Goal: Information Seeking & Learning: Learn about a topic

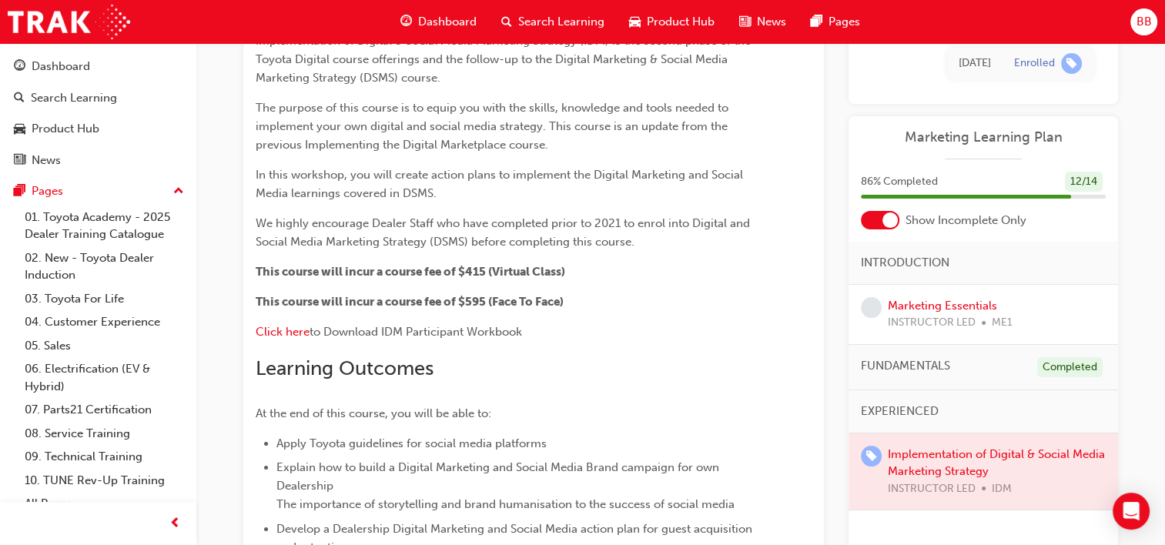
scroll to position [308, 0]
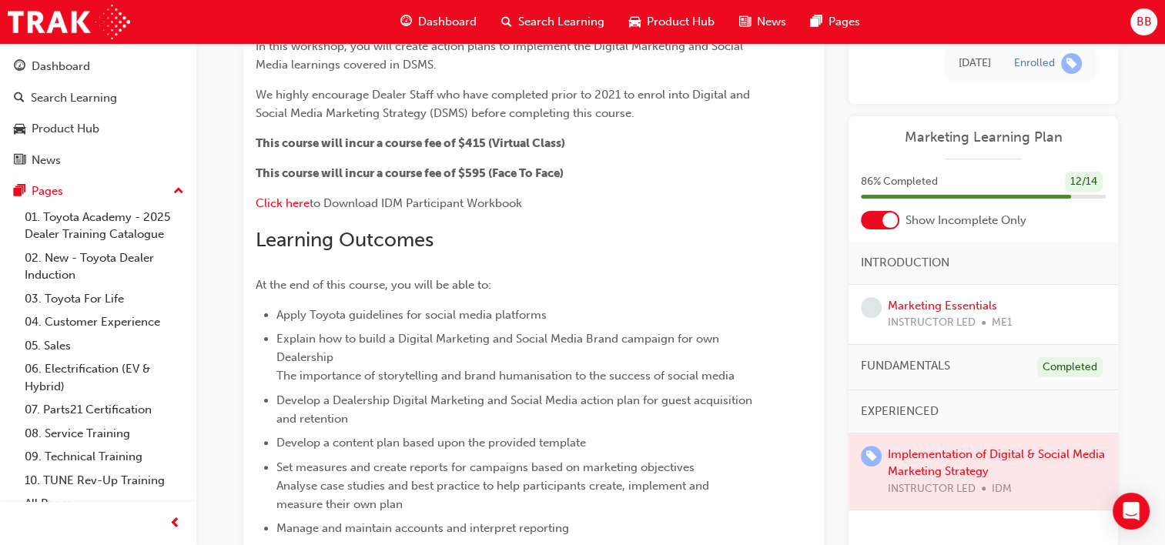
click at [976, 452] on div at bounding box center [984, 472] width 270 height 77
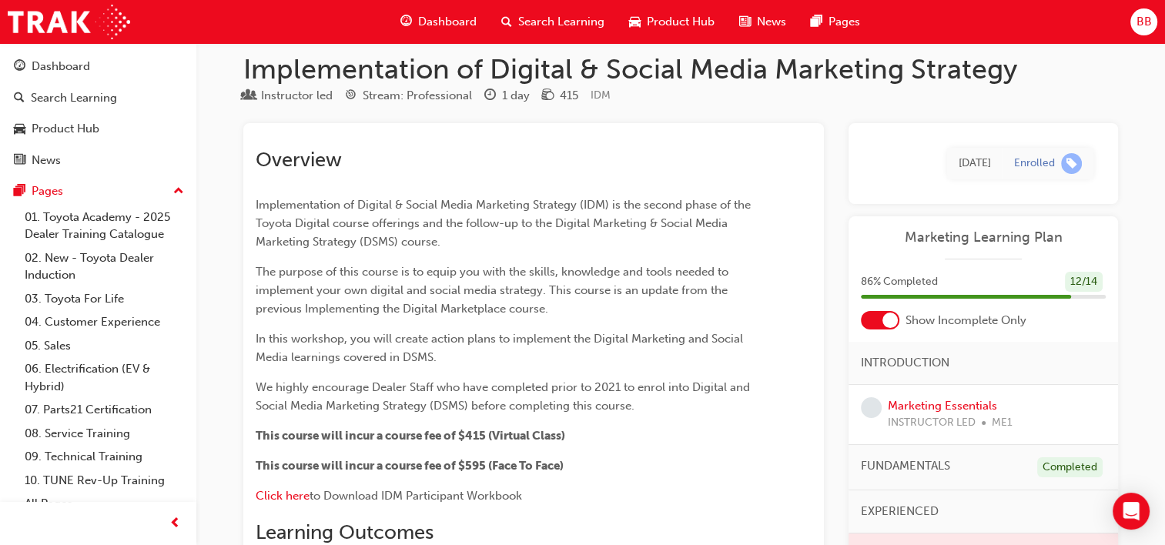
scroll to position [0, 0]
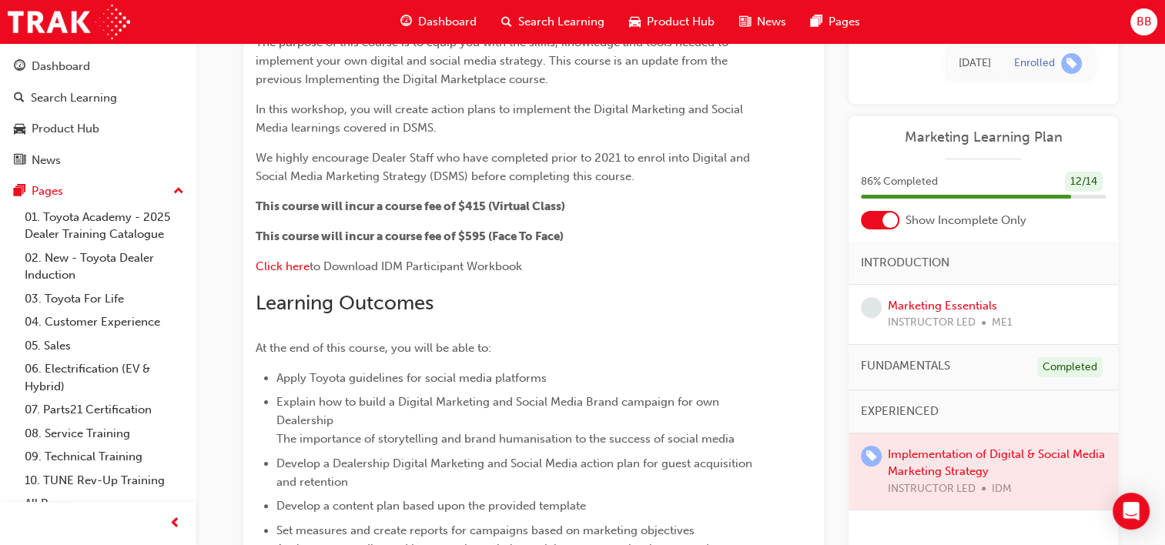
scroll to position [34, 0]
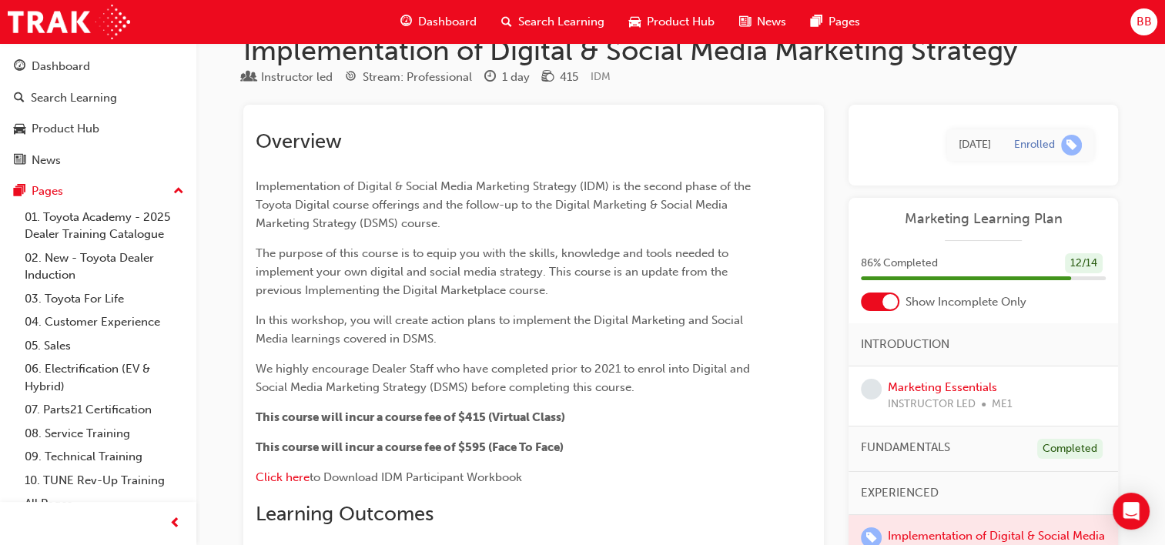
click at [431, 25] on span "Dashboard" at bounding box center [447, 22] width 59 height 18
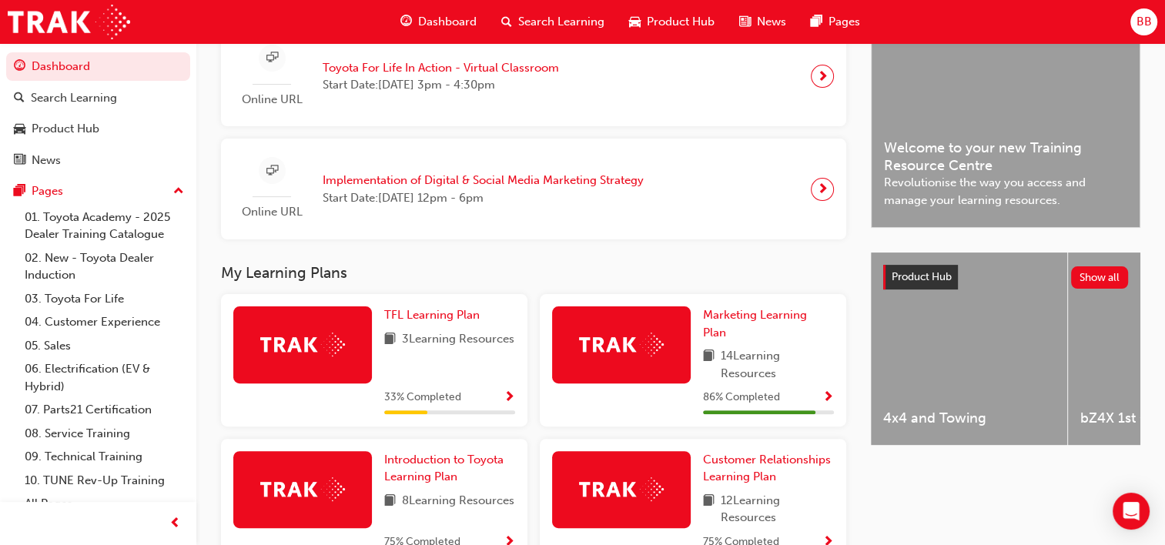
scroll to position [502, 0]
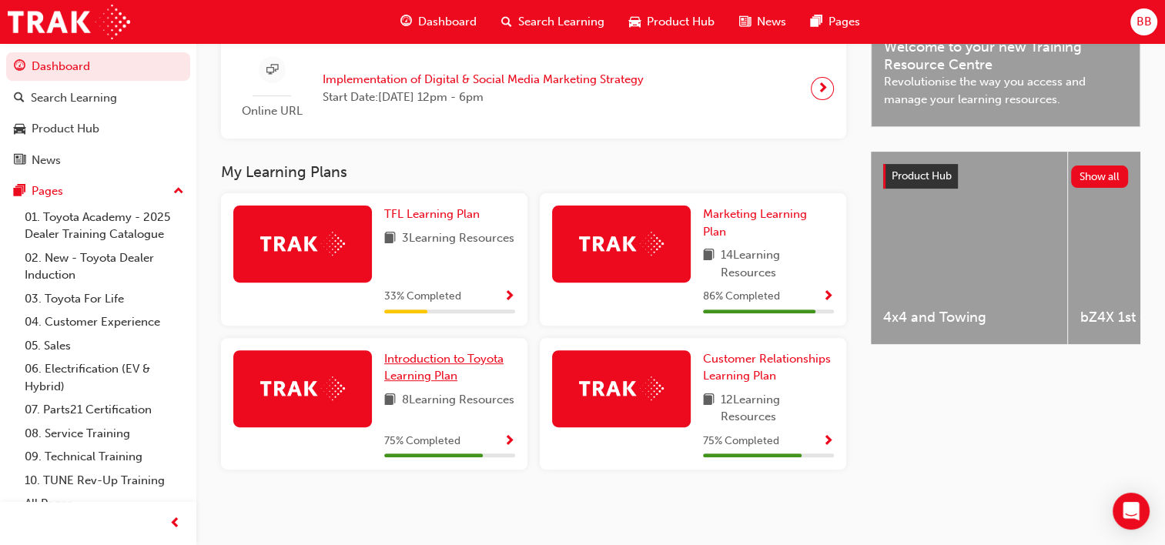
click at [464, 352] on span "Introduction to Toyota Learning Plan" at bounding box center [443, 368] width 119 height 32
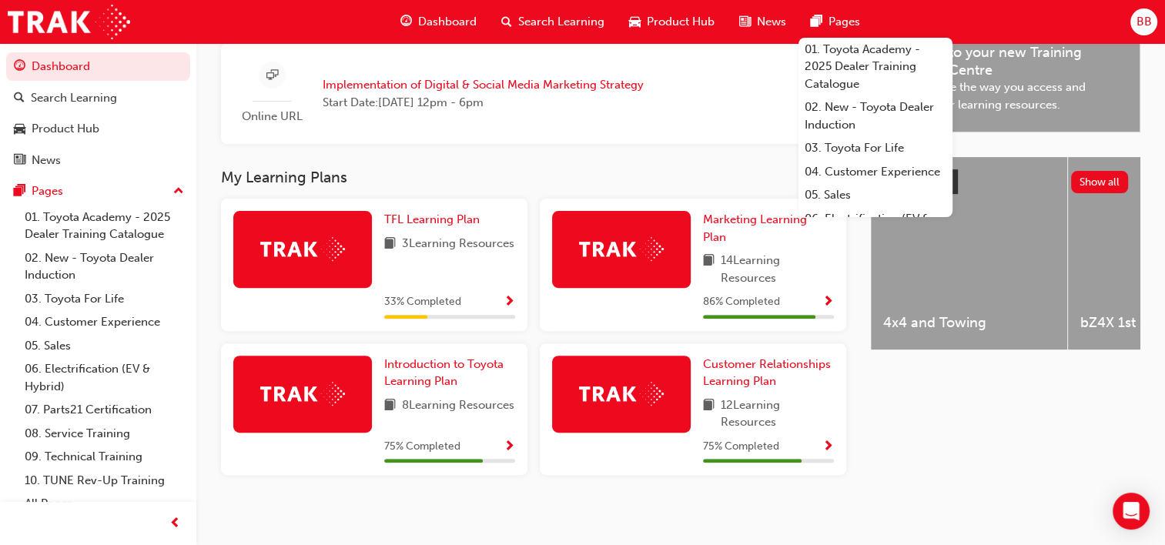
scroll to position [502, 0]
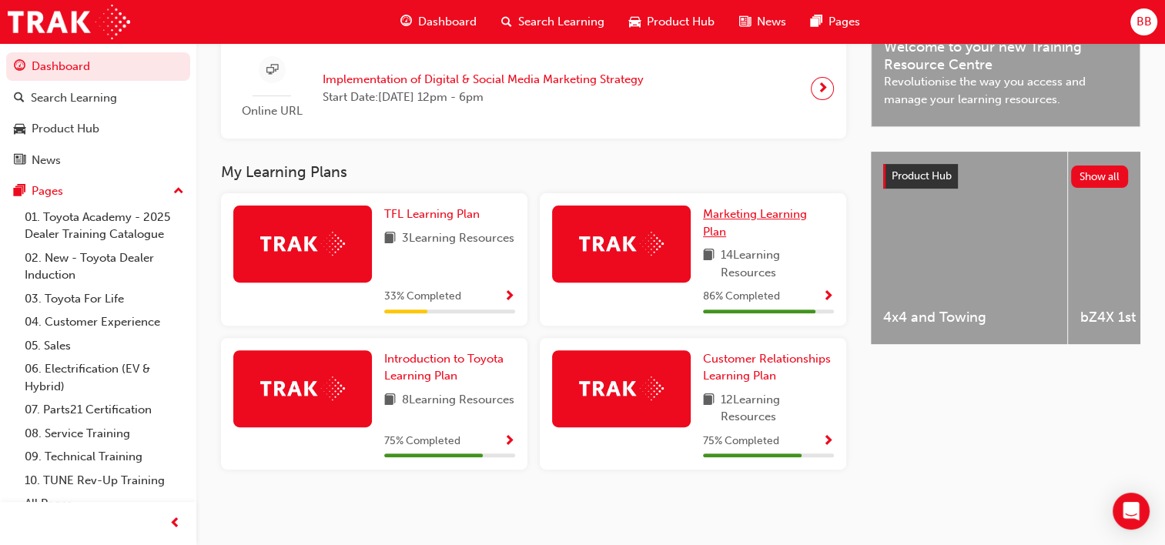
click at [747, 216] on span "Marketing Learning Plan" at bounding box center [755, 223] width 104 height 32
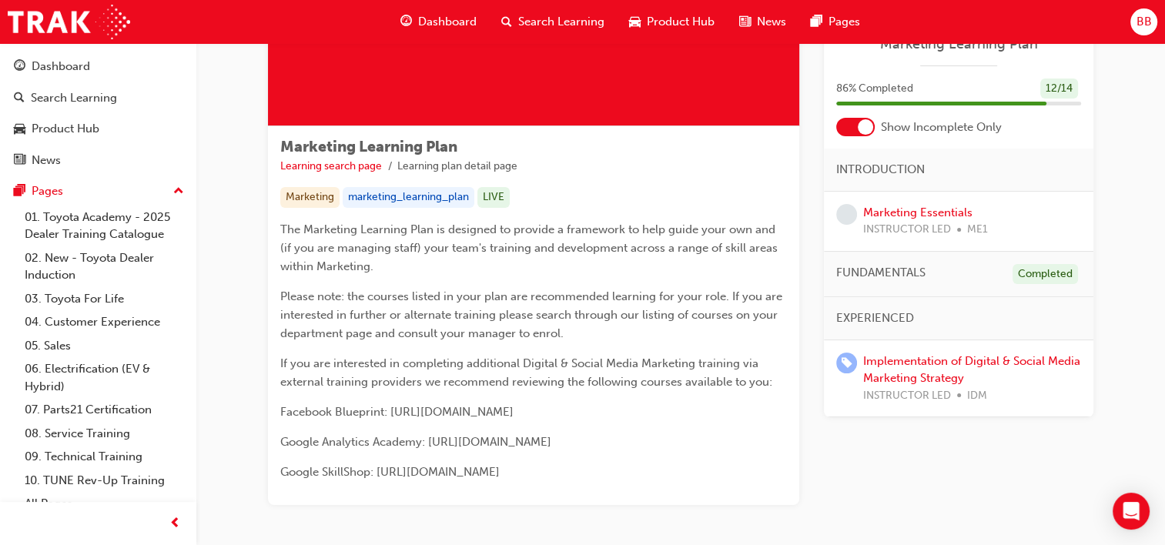
scroll to position [256, 0]
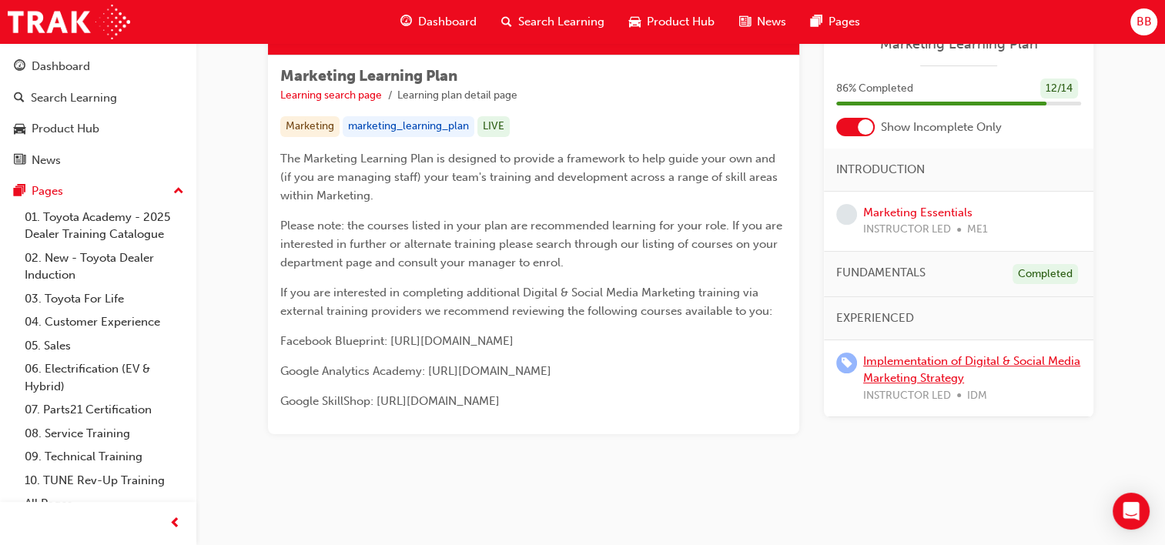
click at [940, 364] on link "Implementation of Digital & Social Media Marketing Strategy" at bounding box center [971, 370] width 217 height 32
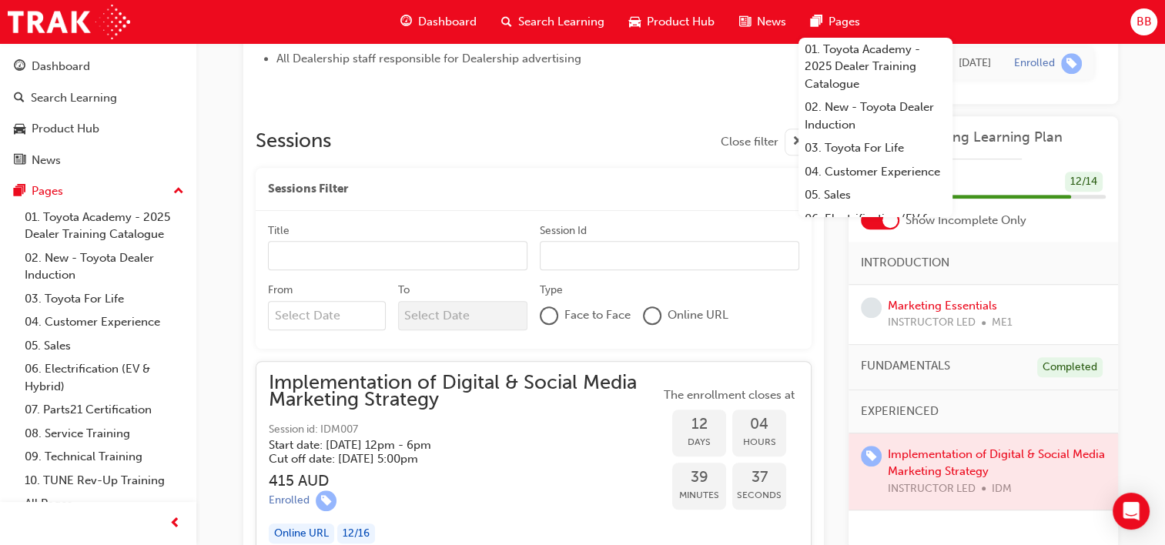
scroll to position [893, 0]
